Goal: Check status: Check status

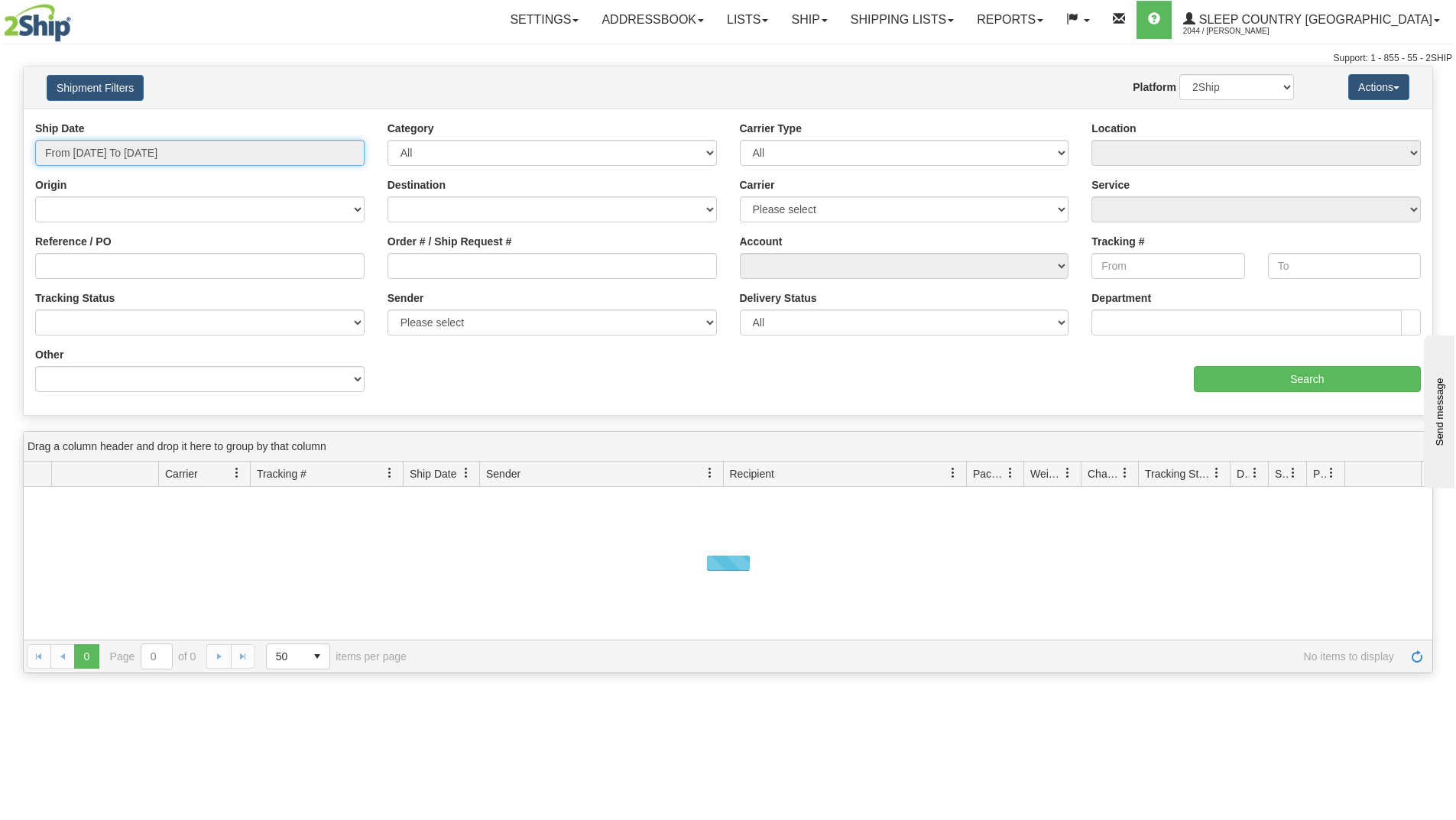
click at [221, 148] on input "From 09/26/2025 To 09/27/2025" at bounding box center [200, 153] width 330 height 26
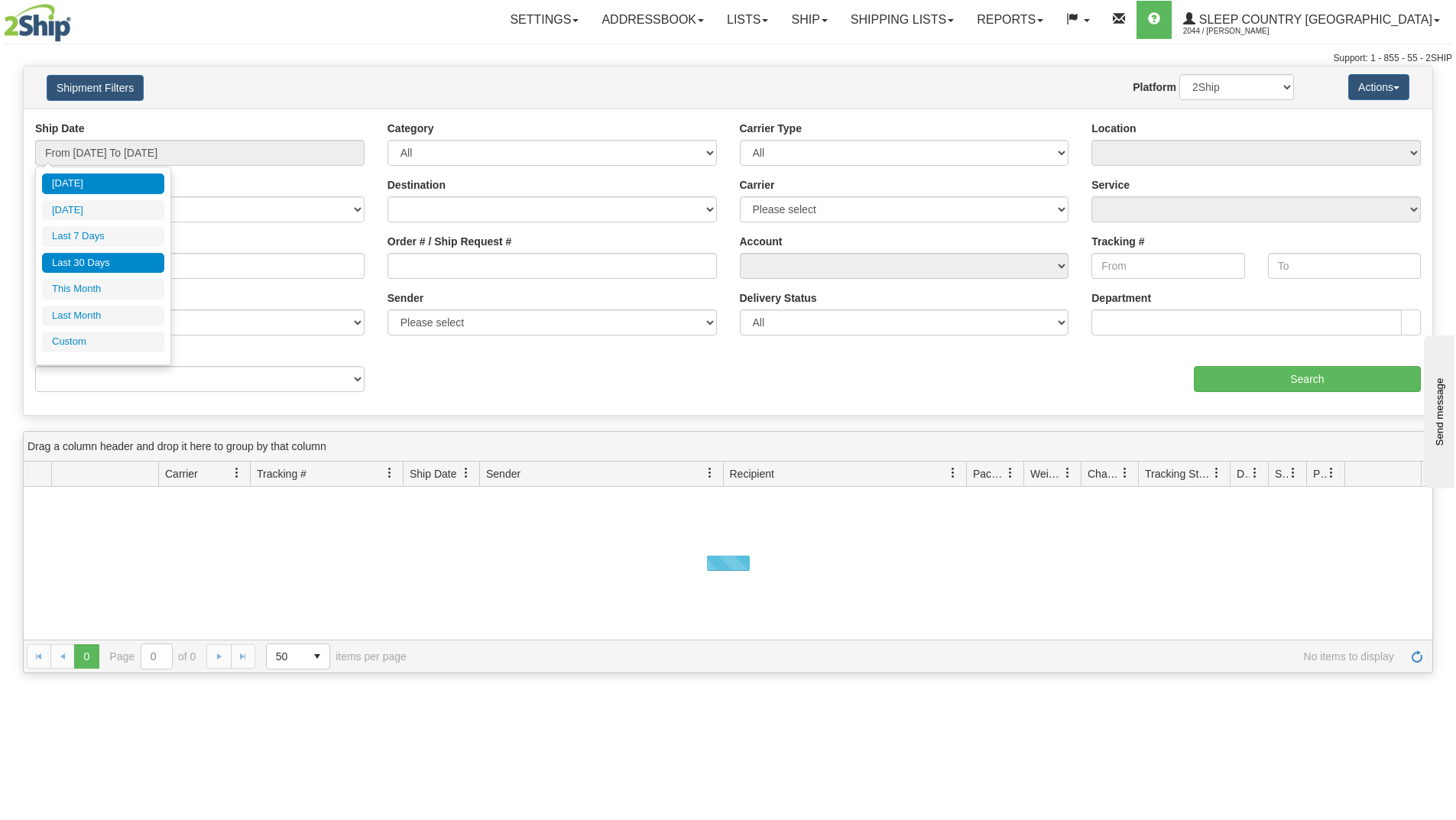
click at [89, 258] on li "Last 30 Days" at bounding box center [102, 263] width 122 height 20
type input "From [DATE] To [DATE]"
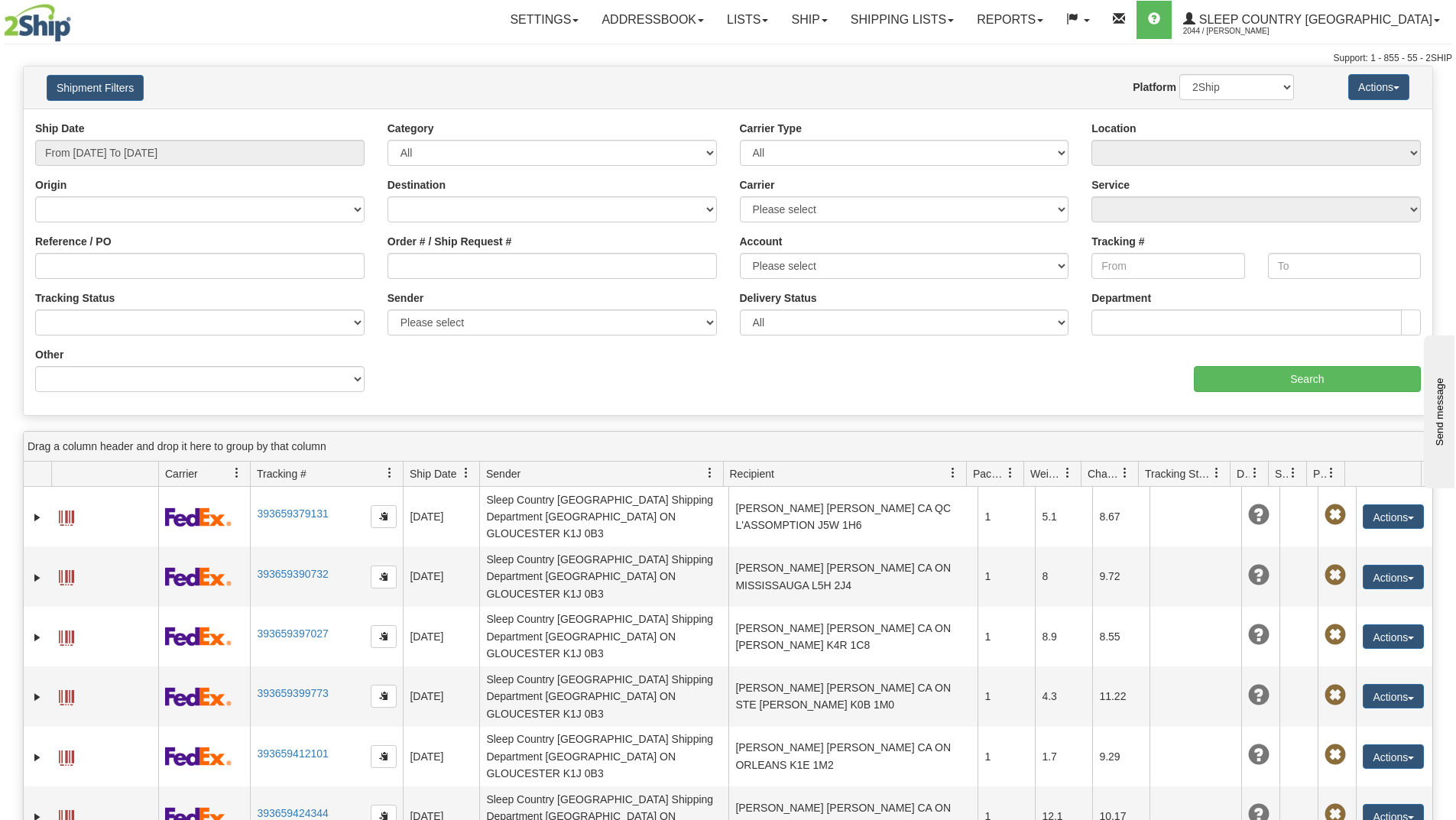
click at [432, 251] on div "Order # / Ship Request #" at bounding box center [552, 256] width 330 height 45
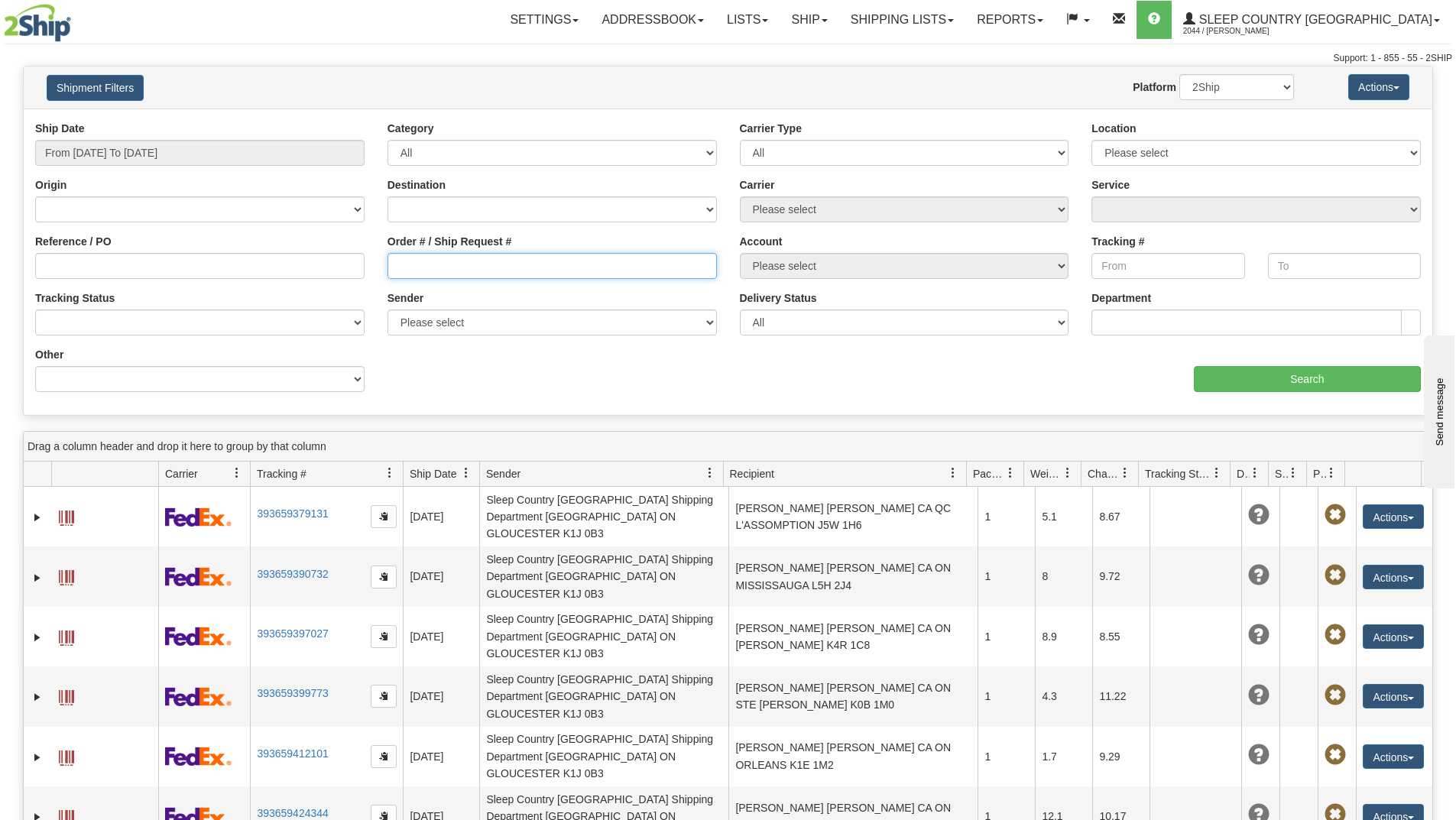
click at [422, 262] on input "Order # / Ship Request #" at bounding box center [552, 266] width 330 height 26
paste input "9000I112387"
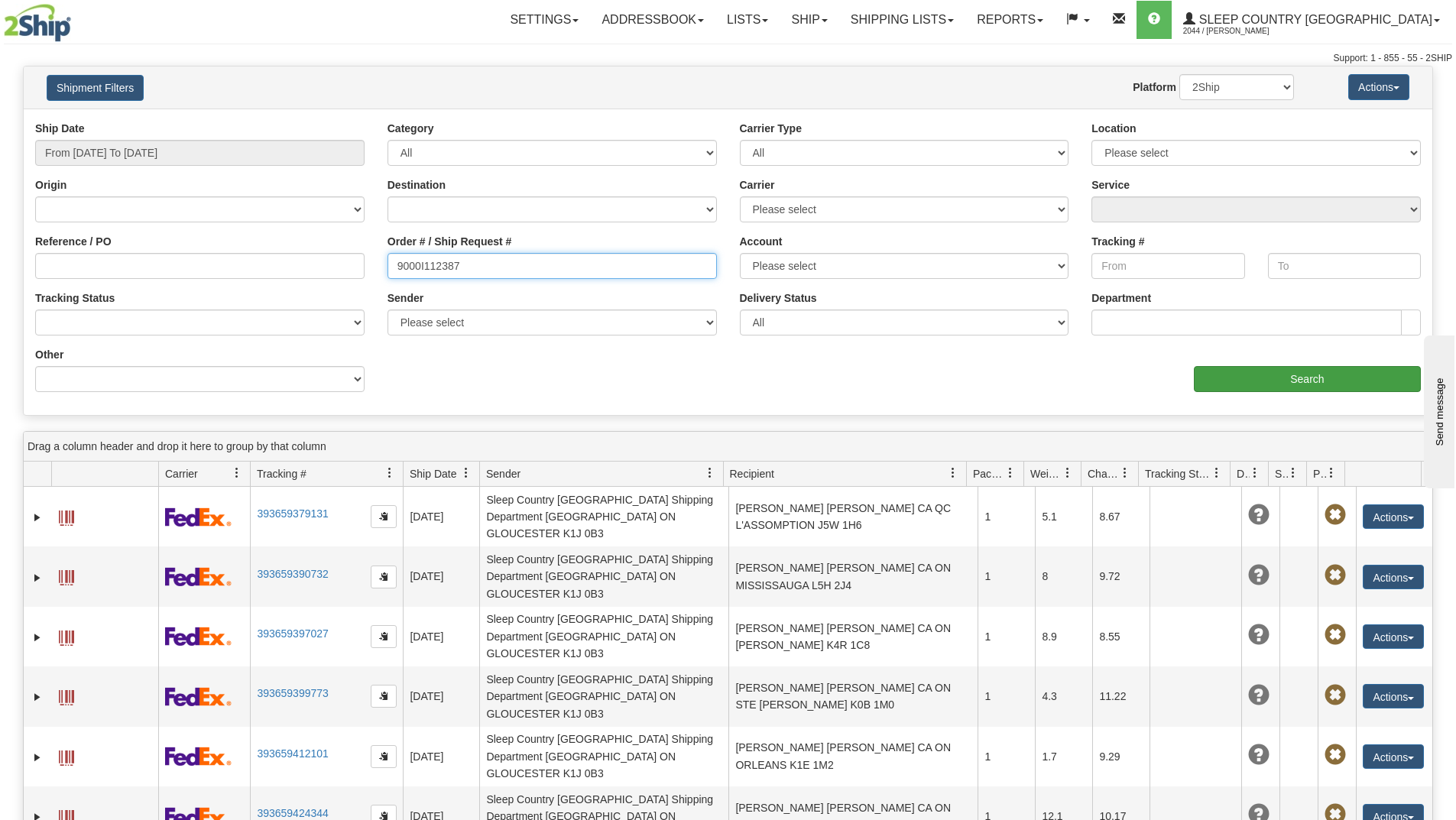
type input "9000I112387"
click at [1221, 378] on input "Search" at bounding box center [1308, 379] width 227 height 26
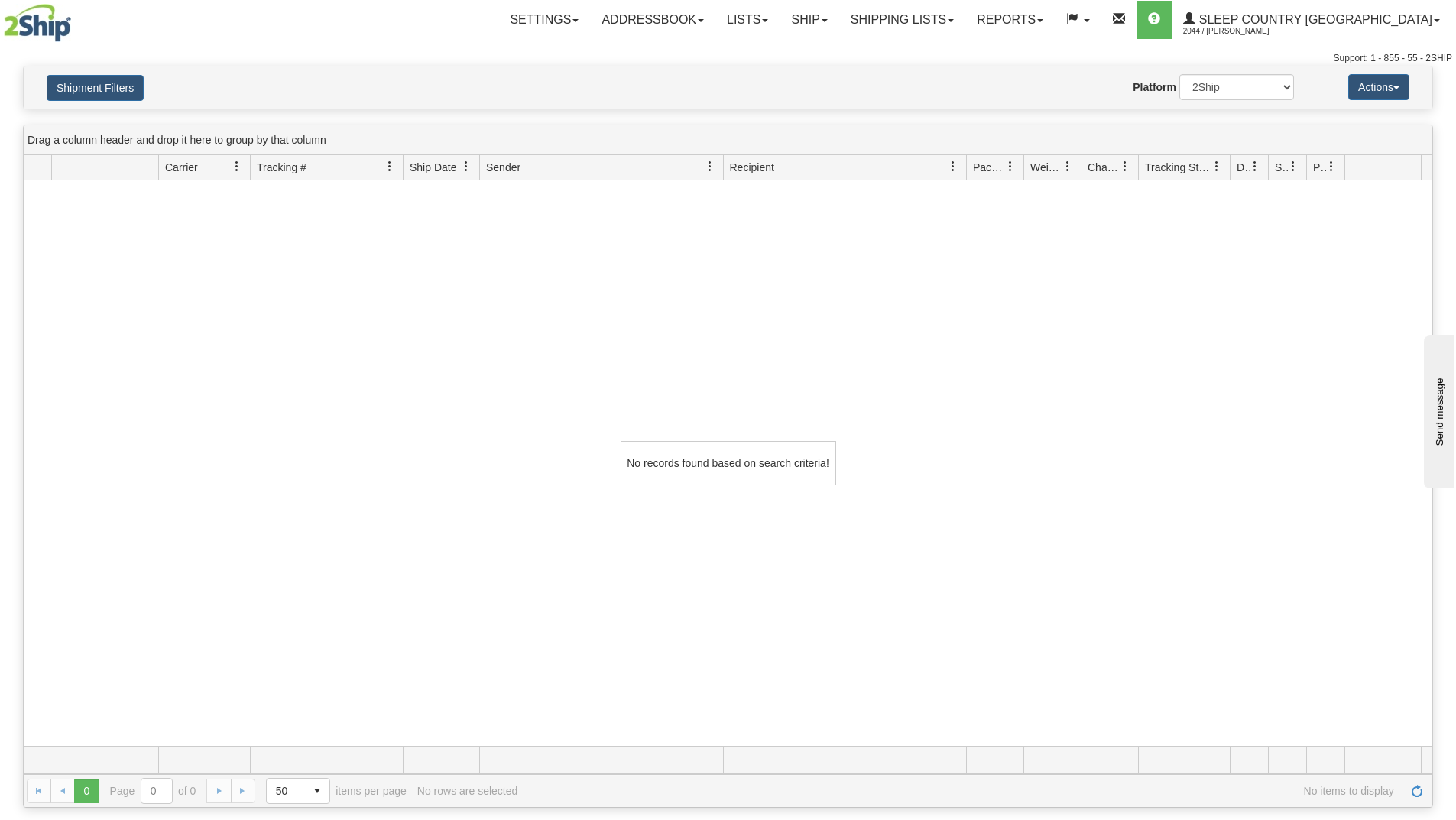
click at [417, 706] on div "No records found based on search criteria!" at bounding box center [728, 464] width 1409 height 566
